Goal: Task Accomplishment & Management: Use online tool/utility

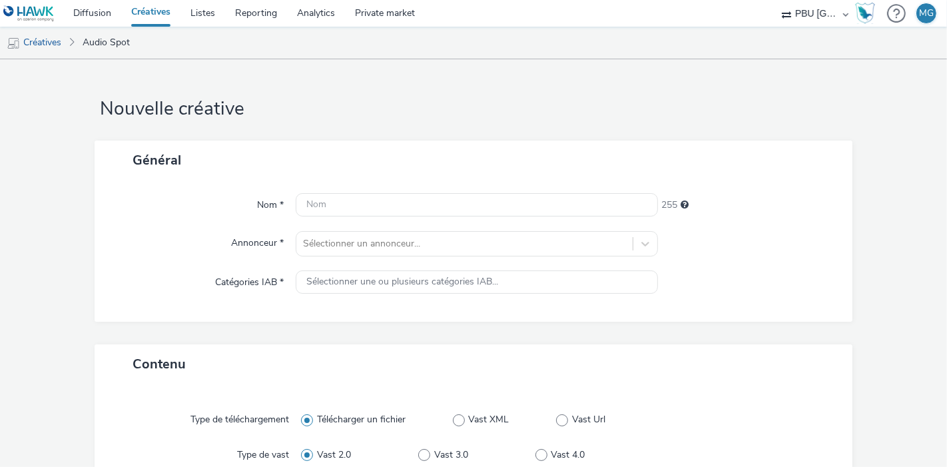
click at [146, 19] on link "Créatives" at bounding box center [150, 13] width 59 height 27
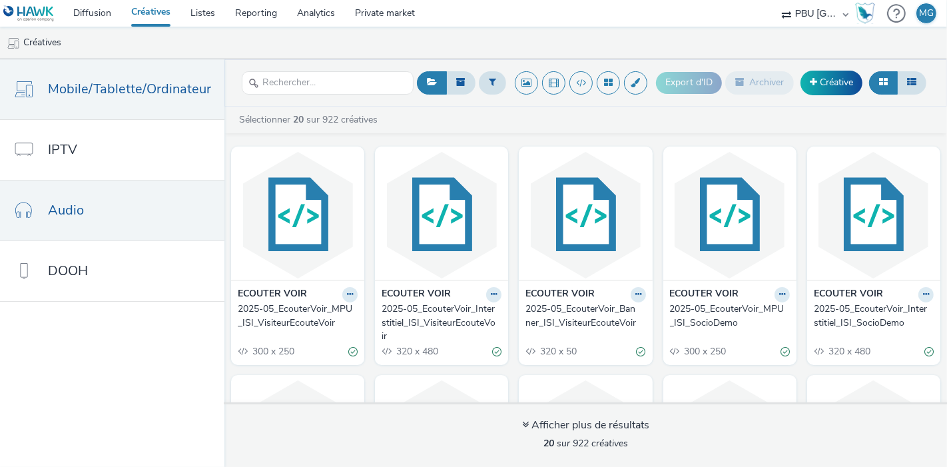
click at [140, 231] on link "Audio" at bounding box center [112, 210] width 224 height 60
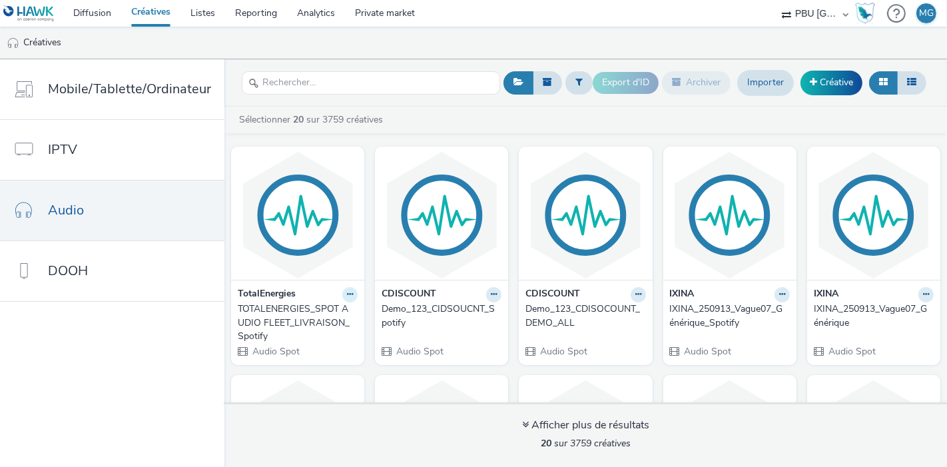
click at [358, 292] on button at bounding box center [349, 294] width 15 height 15
click at [358, 311] on link "Modifier" at bounding box center [308, 317] width 100 height 27
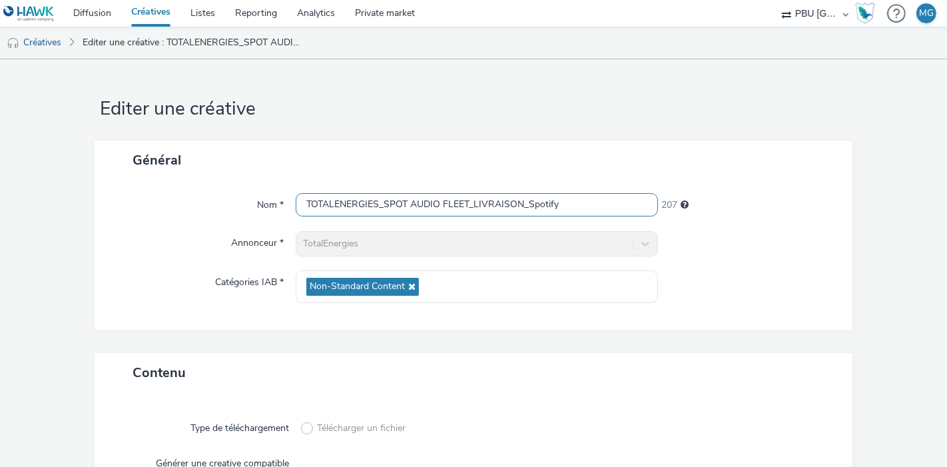
drag, startPoint x: 576, startPoint y: 202, endPoint x: 277, endPoint y: 206, distance: 299.0
click at [277, 206] on div "Nom * TOTALENERGIES_SPOT AUDIO FLEET_LIVRAISON_Spotify 207" at bounding box center [473, 205] width 731 height 24
paste input "MARKETING_250915_Fleetsdm"
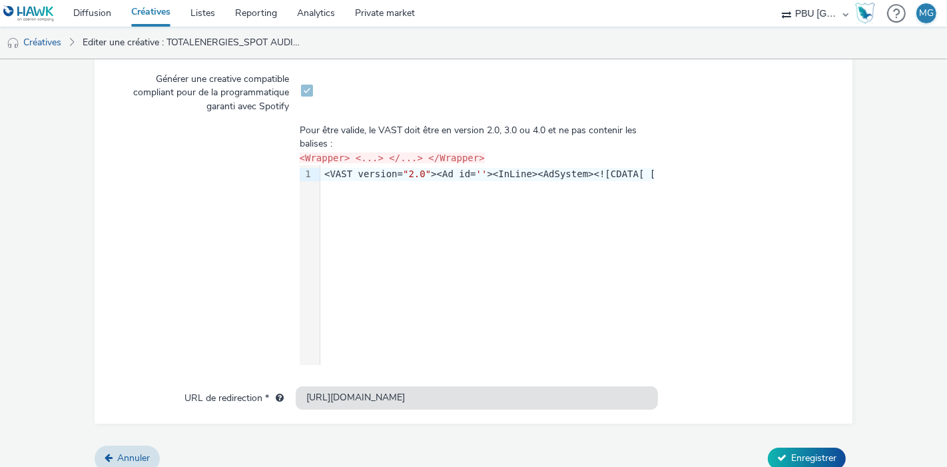
scroll to position [396, 0]
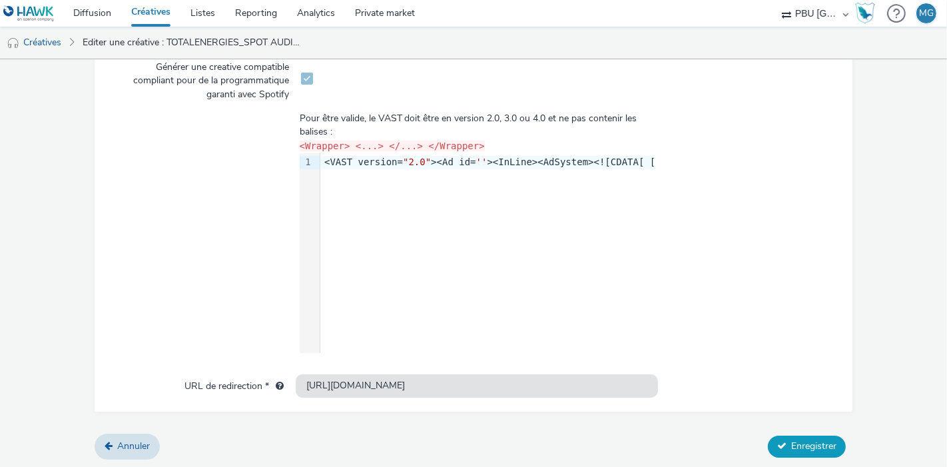
type input "TOTALENERGIESMARKETING_250915_Fleetsdm"
click at [791, 441] on span "Enregistrer" at bounding box center [813, 445] width 45 height 13
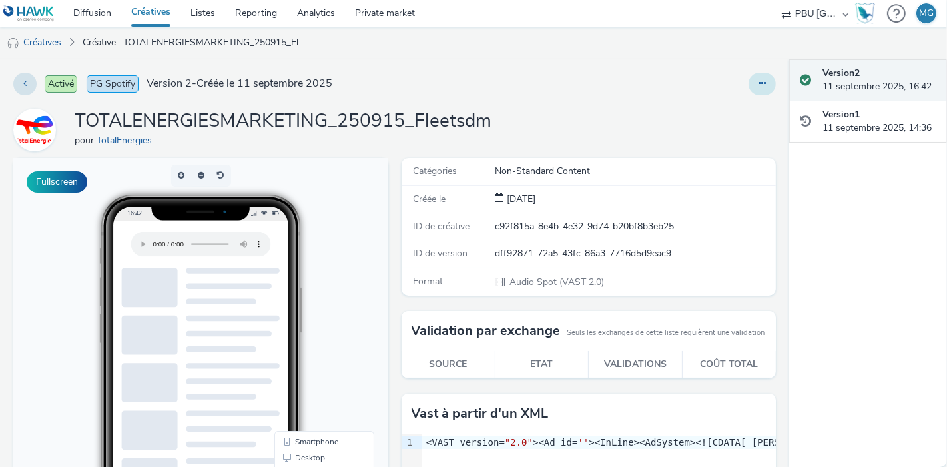
click at [758, 79] on icon at bounding box center [761, 83] width 7 height 9
click at [720, 112] on link "Modifier" at bounding box center [726, 110] width 100 height 27
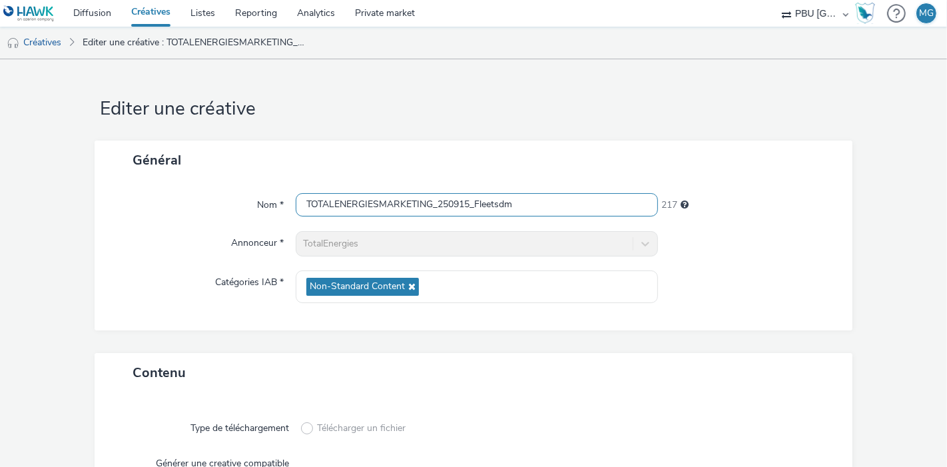
click at [537, 208] on input "TOTALENERGIESMARKETING_250915_Fleetsdm" at bounding box center [477, 204] width 362 height 23
type input "TOTALENERGIESMARKETING_250915_Fleetsdm_Spotify"
click at [784, 231] on div at bounding box center [748, 243] width 181 height 25
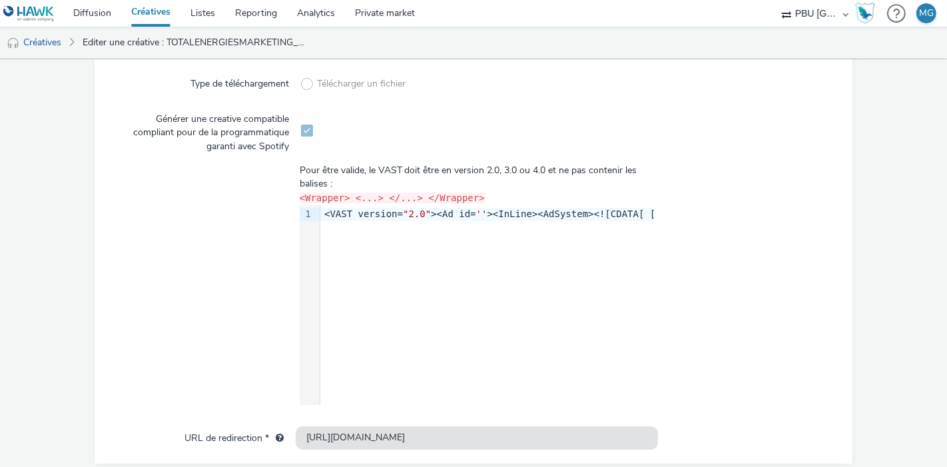
scroll to position [396, 0]
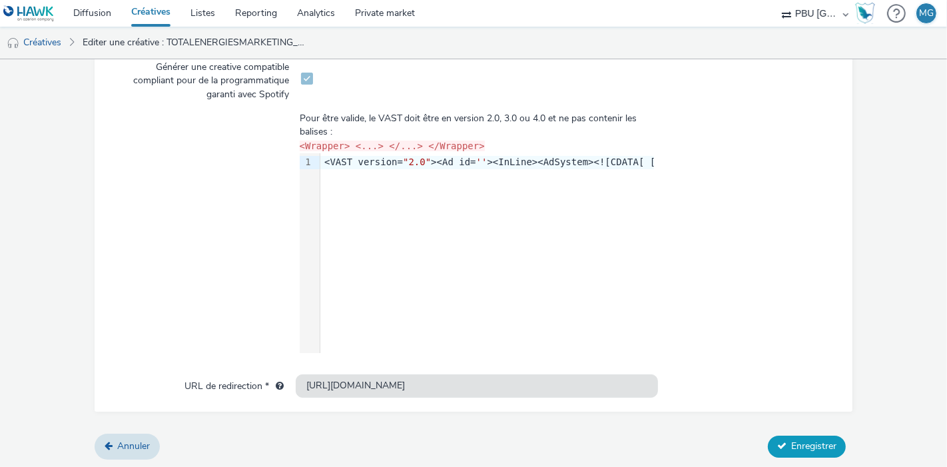
click at [803, 440] on span "Enregistrer" at bounding box center [813, 445] width 45 height 13
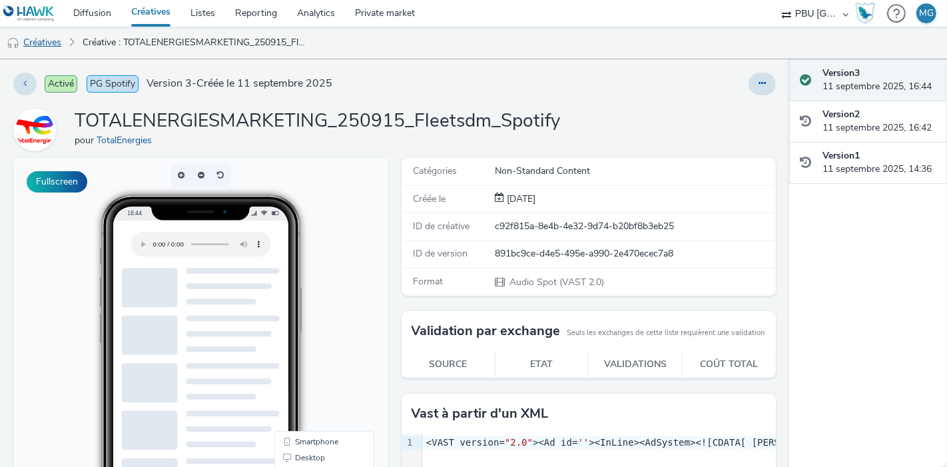
click at [52, 40] on link "Créatives" at bounding box center [34, 43] width 68 height 32
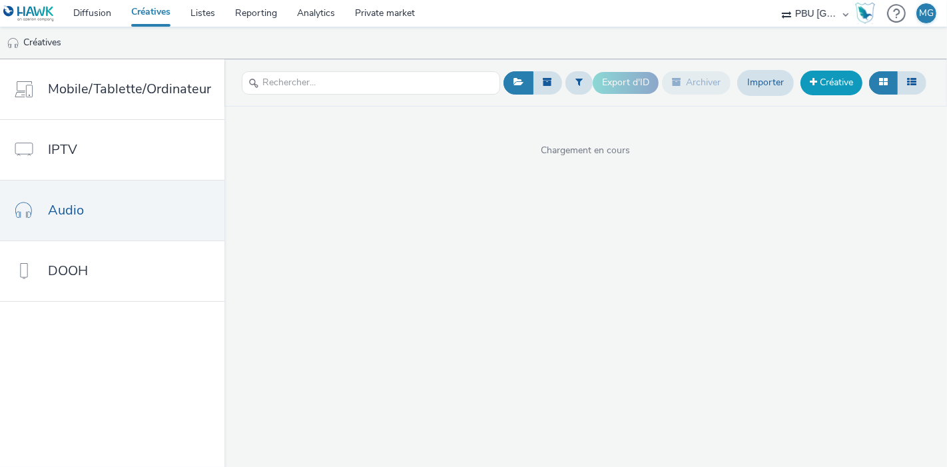
click at [808, 86] on link "Créative" at bounding box center [831, 83] width 62 height 24
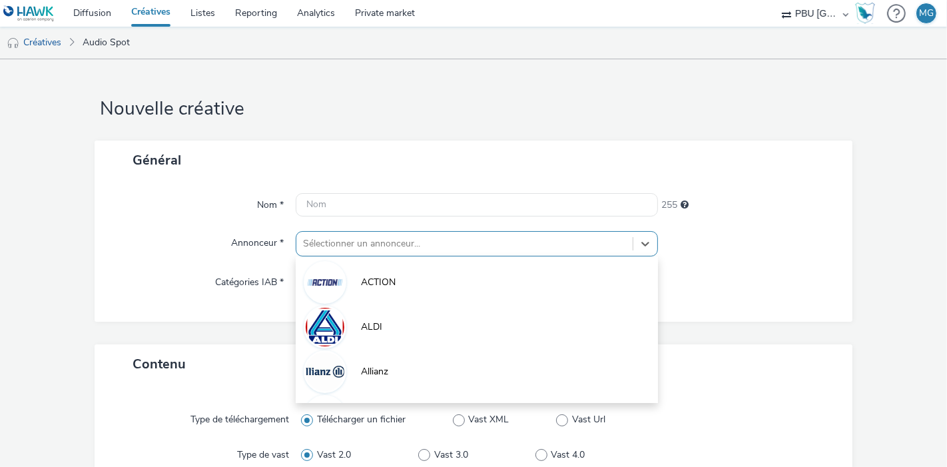
click at [432, 250] on div "option ACTION focused, 1 of 10. 10 results available. Use Up and Down to choose…" at bounding box center [477, 243] width 362 height 25
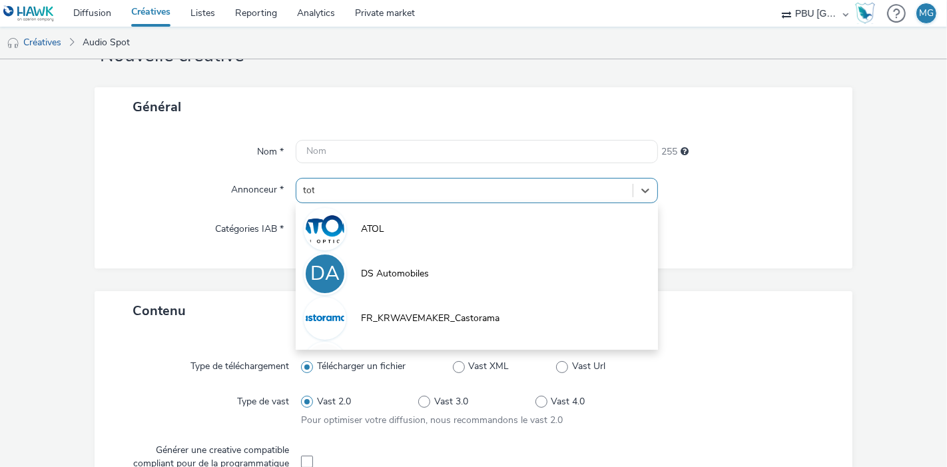
type input "tota"
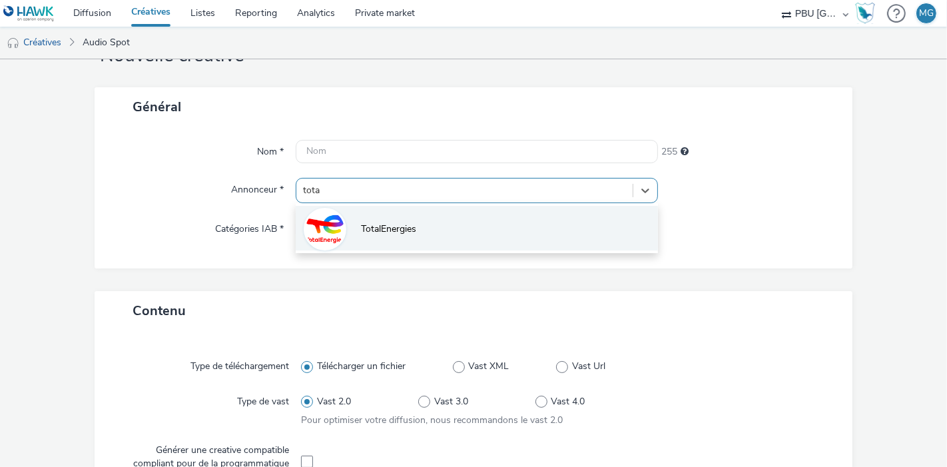
click at [426, 237] on li "TotalEnergies" at bounding box center [477, 228] width 362 height 45
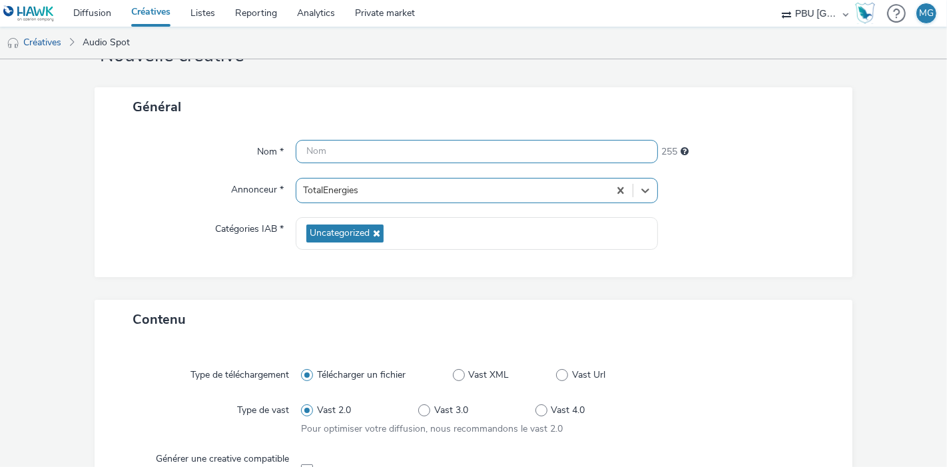
click at [384, 153] on input "text" at bounding box center [477, 151] width 362 height 23
paste input "TOTALENERGIESMARKETING_250915_Fleetsdm"
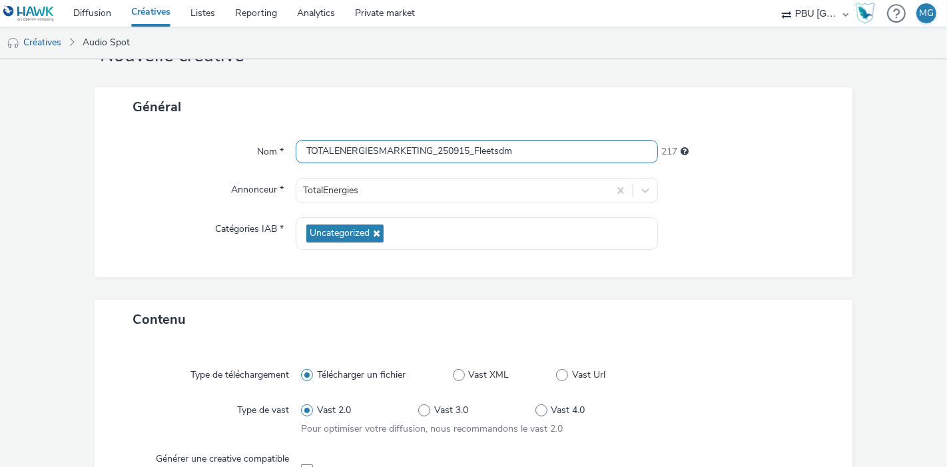
type input "TOTALENERGIESMARKETING_250915_Fleetsdm"
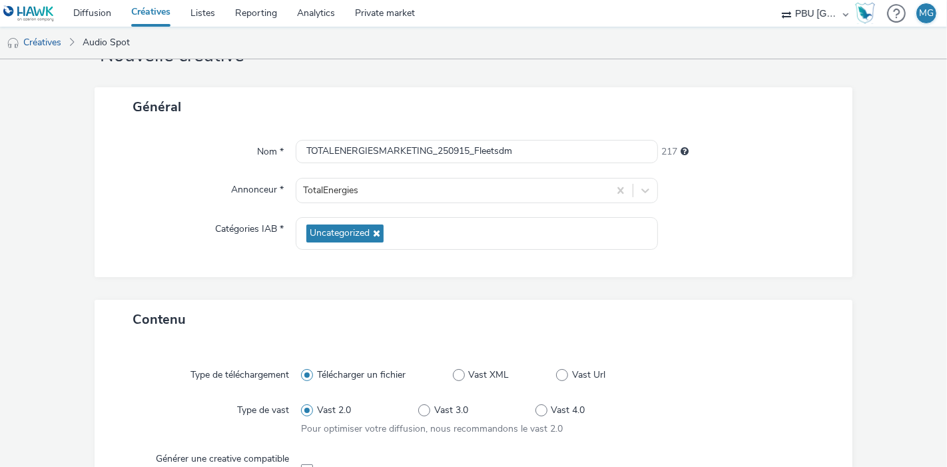
click at [213, 191] on div "Annonceur *" at bounding box center [202, 190] width 188 height 25
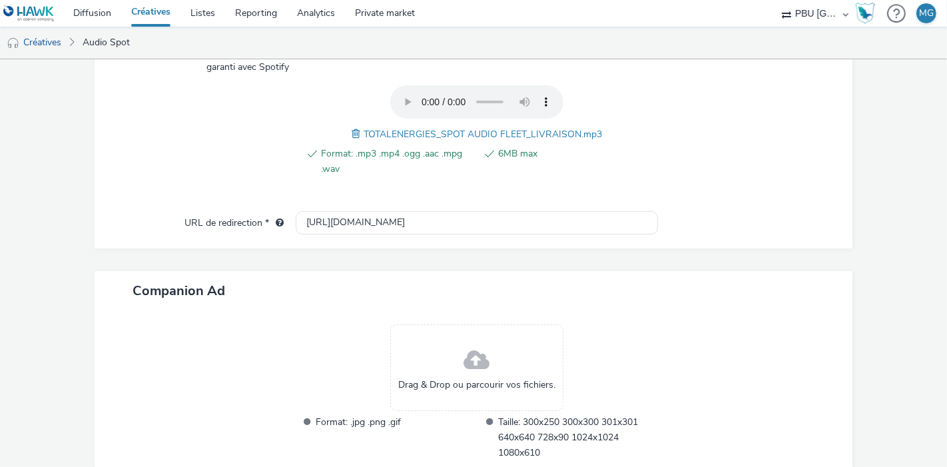
scroll to position [550, 0]
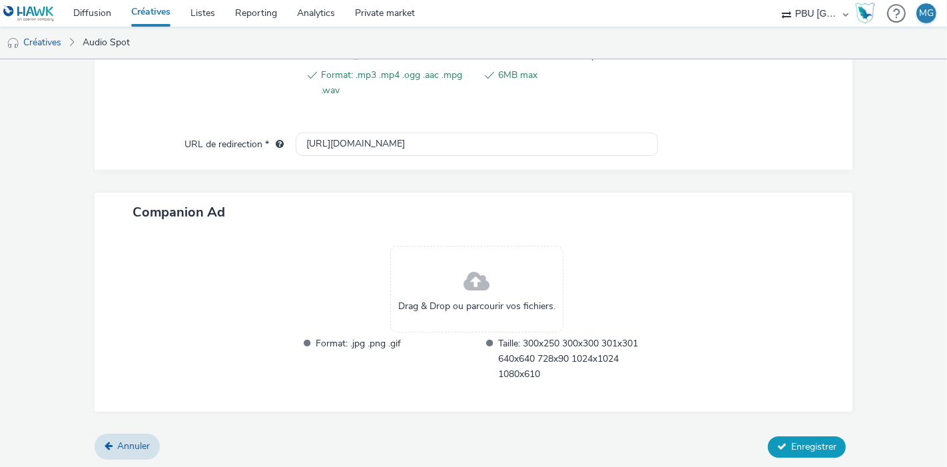
click at [820, 451] on button "Enregistrer" at bounding box center [807, 446] width 78 height 21
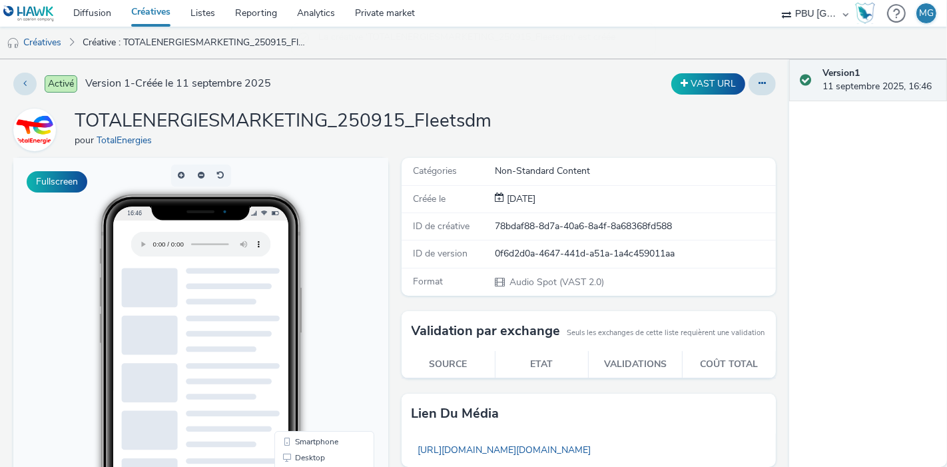
click at [150, 8] on link "Créatives" at bounding box center [150, 13] width 59 height 27
